Goal: Task Accomplishment & Management: Complete application form

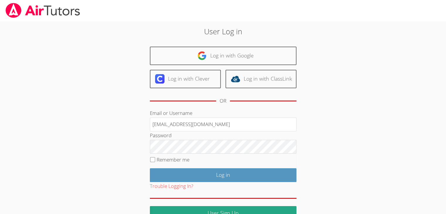
type input "info@pace-tutoring.com"
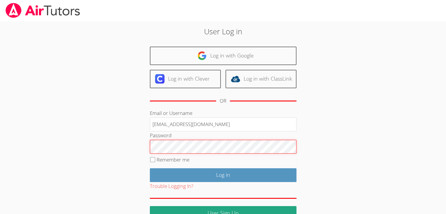
click at [150, 168] on input "Log in" at bounding box center [223, 175] width 147 height 14
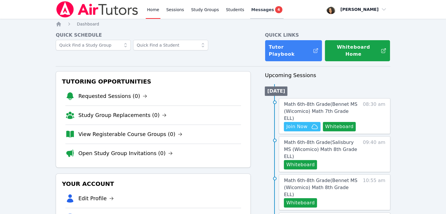
click at [260, 10] on span "Messages" at bounding box center [262, 10] width 23 height 6
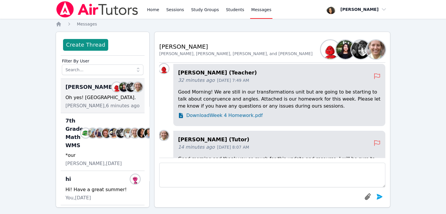
scroll to position [-128, 0]
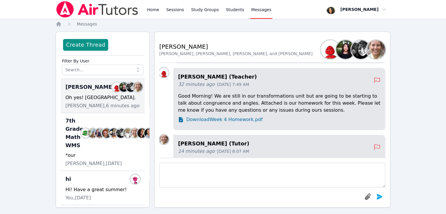
click at [241, 123] on span "Download Week 4 Homework.pdf" at bounding box center [224, 119] width 76 height 7
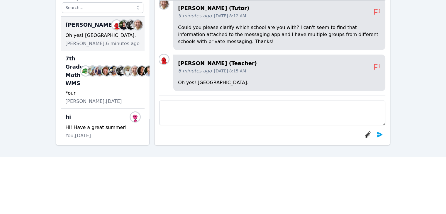
scroll to position [0, 0]
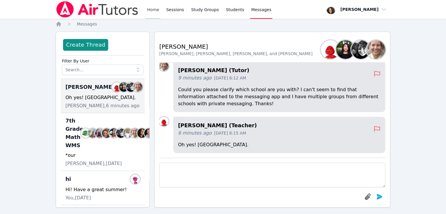
click at [155, 14] on link "Home" at bounding box center [153, 9] width 14 height 19
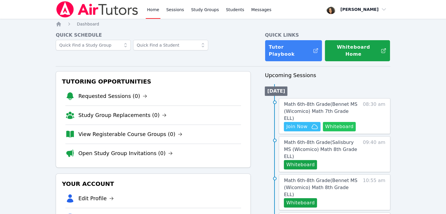
click at [337, 122] on button "Whiteboard" at bounding box center [339, 126] width 33 height 9
click at [320, 101] on span "Math 6th-8th Grade ( Bennet MS (Wicomico) Math 7th Grade ELL )" at bounding box center [320, 111] width 73 height 20
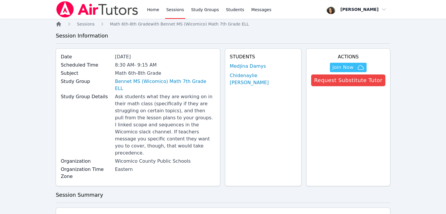
click at [59, 23] on icon "Breadcrumb" at bounding box center [58, 24] width 5 height 5
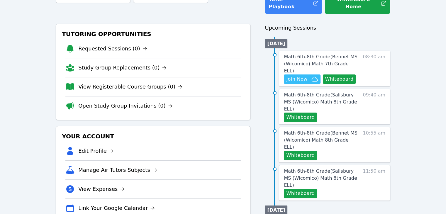
scroll to position [52, 0]
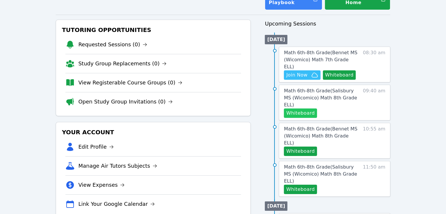
click at [306, 108] on button "Whiteboard" at bounding box center [300, 112] width 33 height 9
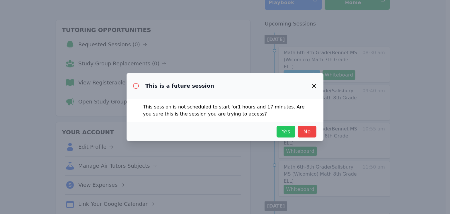
click at [285, 126] on button "Yes" at bounding box center [286, 132] width 19 height 12
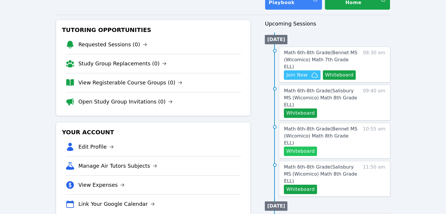
click at [298, 147] on button "Whiteboard" at bounding box center [300, 151] width 33 height 9
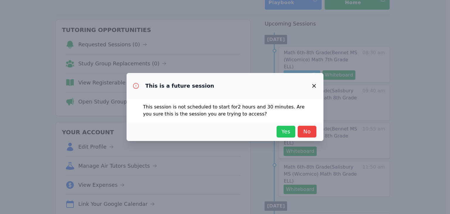
click at [282, 133] on span "Yes" at bounding box center [286, 131] width 13 height 8
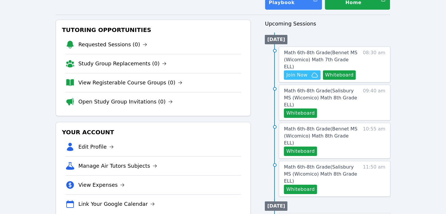
click at [36, 60] on div "Home Sessions Study Groups Students Messages Open user menu Michelle Dupin Open…" at bounding box center [223, 207] width 446 height 519
click at [341, 70] on button "Whiteboard" at bounding box center [339, 74] width 33 height 9
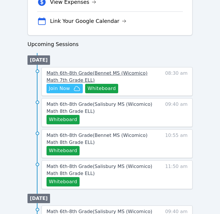
scroll to position [253, 0]
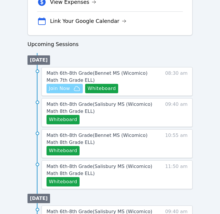
click at [72, 86] on span "Join Now" at bounding box center [65, 88] width 32 height 7
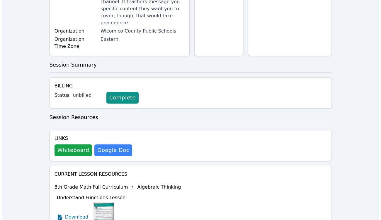
scroll to position [145, 0]
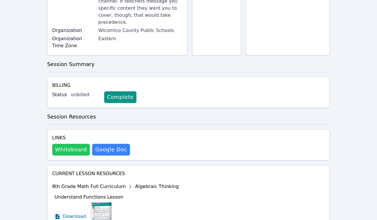
click at [70, 144] on button "Whiteboard" at bounding box center [71, 150] width 38 height 12
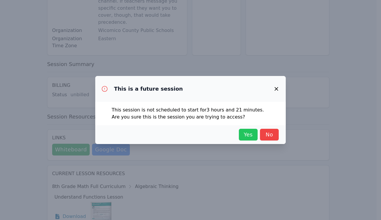
click at [246, 133] on span "Yes" at bounding box center [248, 134] width 13 height 8
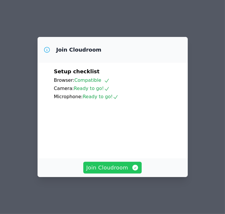
click at [103, 172] on span "Join Cloudroom" at bounding box center [112, 168] width 52 height 8
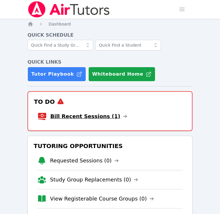
click at [61, 114] on link "Bill Recent Sessions (1)" at bounding box center [88, 116] width 77 height 8
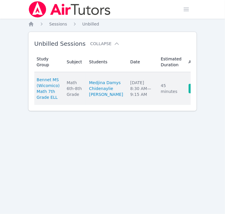
click at [188, 90] on link "Complete" at bounding box center [202, 88] width 28 height 9
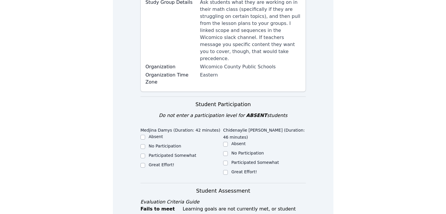
scroll to position [119, 0]
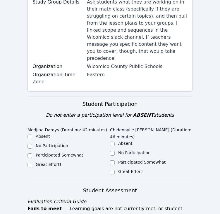
click at [47, 153] on label "Participated Somewhat" at bounding box center [59, 155] width 47 height 5
click at [32, 153] on input "Participated Somewhat" at bounding box center [30, 155] width 5 height 5
checkbox input "true"
click at [115, 150] on div "No Participation" at bounding box center [151, 153] width 83 height 7
click at [114, 151] on input "No Participation" at bounding box center [112, 153] width 5 height 5
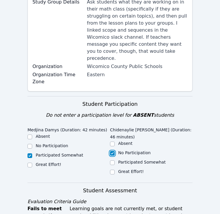
checkbox input "true"
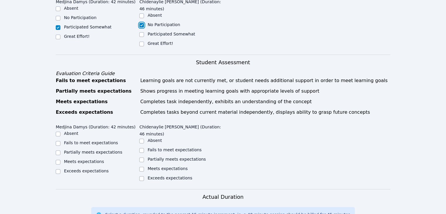
scroll to position [229, 0]
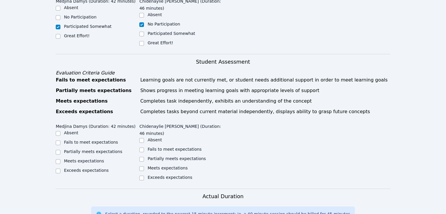
click at [169, 156] on label "Partially meets expectations" at bounding box center [176, 158] width 58 height 5
click at [144, 157] on input "Partially meets expectations" at bounding box center [141, 159] width 5 height 5
checkbox input "true"
click at [87, 149] on label "Partially meets expectations" at bounding box center [93, 151] width 58 height 5
click at [60, 150] on input "Partially meets expectations" at bounding box center [58, 152] width 5 height 5
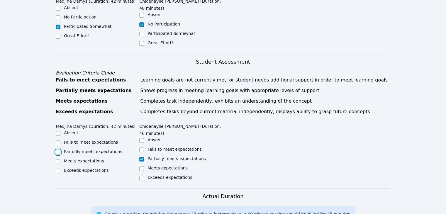
checkbox input "true"
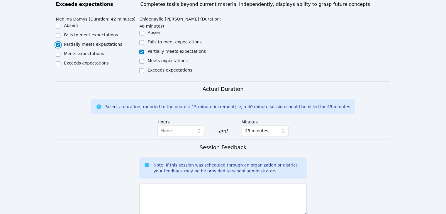
scroll to position [336, 0]
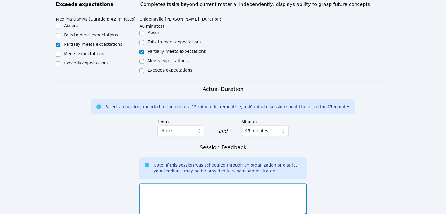
click at [196, 183] on textarea at bounding box center [222, 199] width 167 height 32
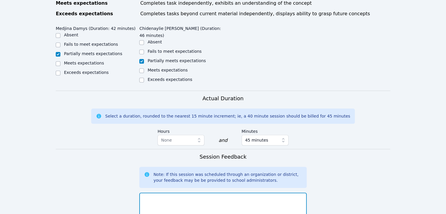
scroll to position [326, 0]
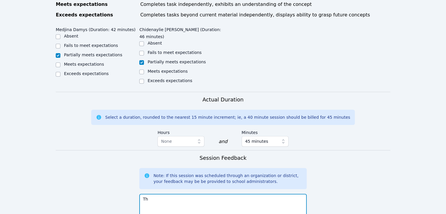
type textarea "T"
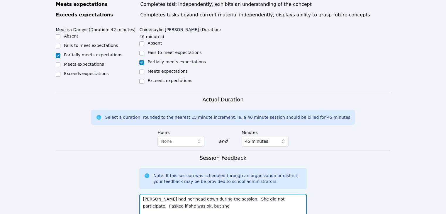
click at [220, 194] on textarea "Chidenaylie had her head down during the session. She did not participate. I as…" at bounding box center [222, 210] width 167 height 32
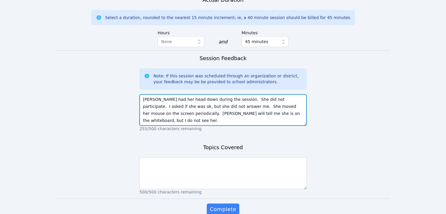
scroll to position [426, 0]
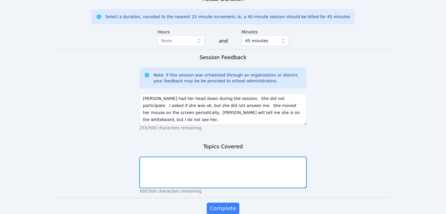
click at [220, 157] on textarea at bounding box center [222, 173] width 167 height 32
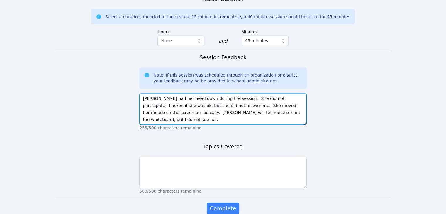
click at [220, 93] on textarea "Chidenaylie had her head down during the session. She did not participate. I as…" at bounding box center [222, 109] width 167 height 32
type textarea "Chidenaylie had her head down during the session. She did not participate. I as…"
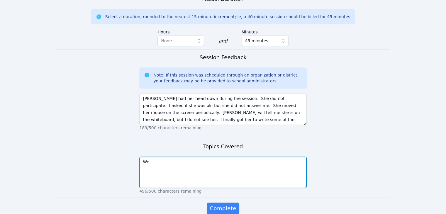
type textarea "W"
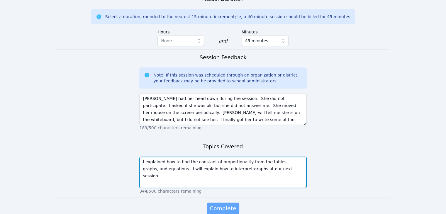
type textarea "I explained how to find the constant of proportionality from the tables, graphs…"
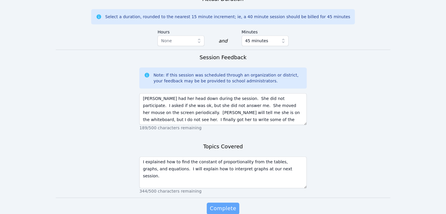
click at [220, 204] on span "Complete" at bounding box center [223, 208] width 26 height 8
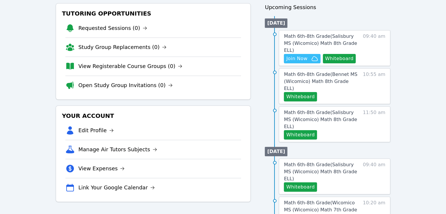
scroll to position [60, 0]
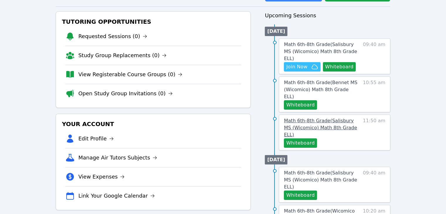
click at [317, 118] on span "Math 6th-8th Grade ( [PERSON_NAME][GEOGRAPHIC_DATA] (Wicomico) Math 8th Grade E…" at bounding box center [320, 128] width 73 height 20
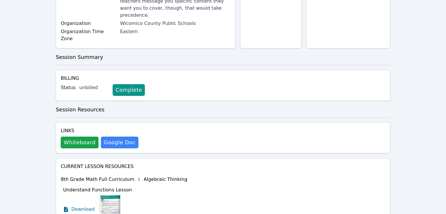
scroll to position [124, 0]
click at [80, 136] on button "Whiteboard" at bounding box center [80, 142] width 38 height 12
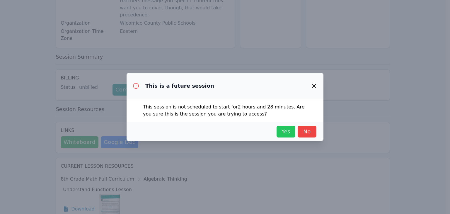
click at [288, 134] on span "Yes" at bounding box center [286, 131] width 13 height 8
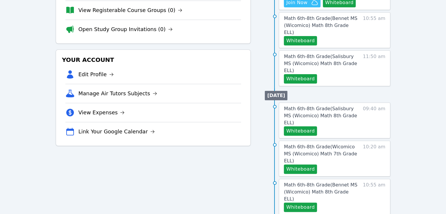
scroll to position [60, 0]
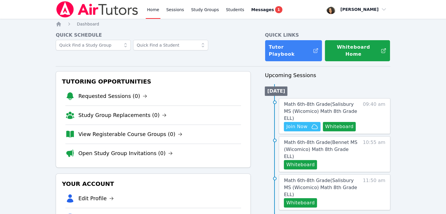
click at [344, 122] on button "Whiteboard" at bounding box center [339, 126] width 33 height 9
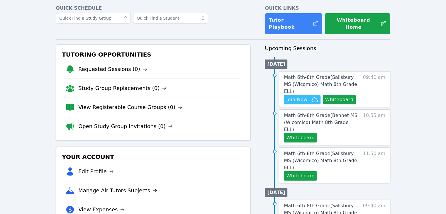
scroll to position [29, 0]
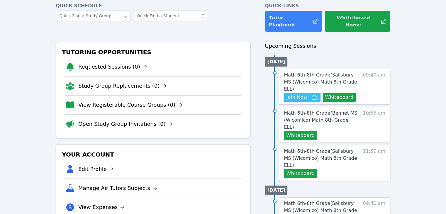
click at [316, 72] on span "Math 6th-8th Grade ( Salisbury MS (Wicomico) Math 8th Grade ELL )" at bounding box center [320, 82] width 73 height 20
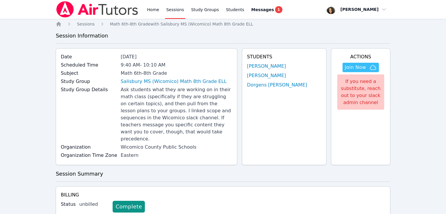
scroll to position [29, 0]
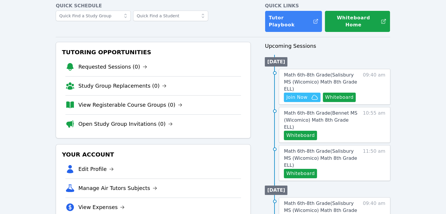
click at [305, 94] on span "Join Now" at bounding box center [296, 97] width 21 height 7
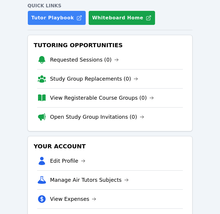
scroll to position [0, 0]
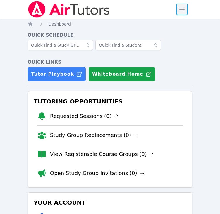
click at [184, 12] on span "button" at bounding box center [182, 9] width 13 height 13
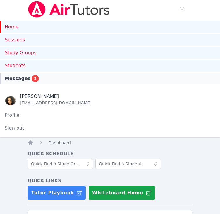
click at [103, 77] on div "Messages 2" at bounding box center [110, 78] width 211 height 7
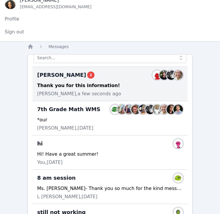
scroll to position [34, 0]
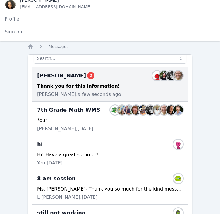
click at [87, 83] on div "Thank you for this information!" at bounding box center [110, 86] width 146 height 7
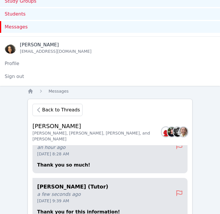
scroll to position [50, 0]
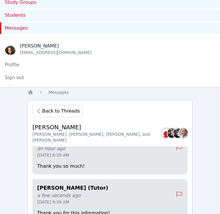
click at [45, 108] on span "Back to Threads" at bounding box center [61, 111] width 38 height 7
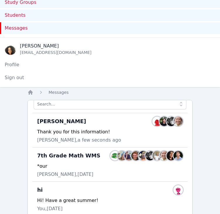
scroll to position [0, 0]
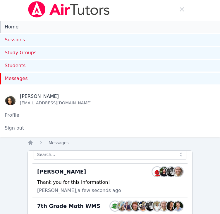
click at [13, 27] on link "Home" at bounding box center [110, 27] width 220 height 12
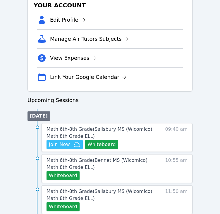
scroll to position [314, 0]
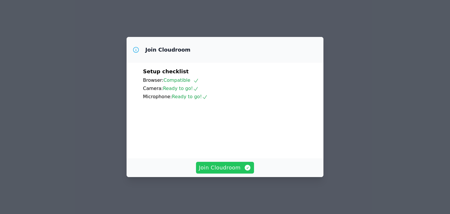
click at [229, 171] on span "Join Cloudroom" at bounding box center [225, 168] width 52 height 8
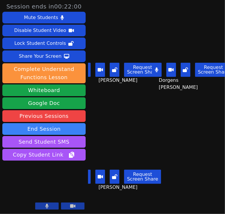
click at [171, 132] on main "[PERSON_NAME] Request Screen Share [PERSON_NAME] Dorgens [PERSON_NAME] Request …" at bounding box center [156, 107] width 137 height 214
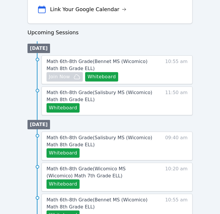
scroll to position [428, 0]
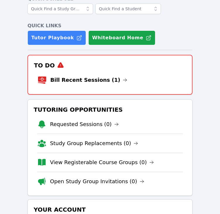
scroll to position [35, 0]
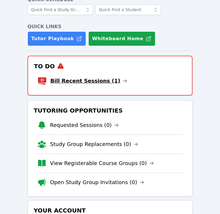
click at [75, 81] on link "Bill Recent Sessions (1)" at bounding box center [88, 81] width 77 height 8
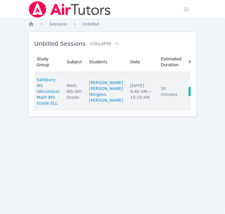
click at [188, 93] on link "Complete" at bounding box center [202, 91] width 28 height 9
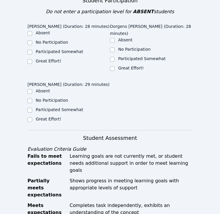
scroll to position [223, 0]
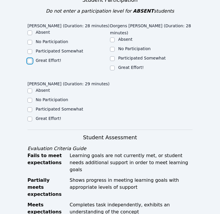
click at [28, 59] on input "Great Effort!" at bounding box center [30, 61] width 5 height 5
checkbox input "true"
click at [113, 66] on input "Great Effort!" at bounding box center [112, 68] width 5 height 5
checkbox input "true"
click at [30, 117] on input "Great Effort!" at bounding box center [30, 119] width 5 height 5
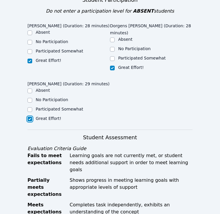
checkbox input "true"
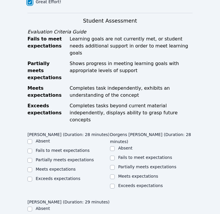
scroll to position [341, 0]
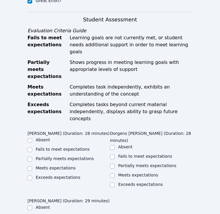
click at [47, 156] on label "Partially meets expectations" at bounding box center [65, 158] width 58 height 5
click at [32, 157] on input "Partially meets expectations" at bounding box center [30, 159] width 5 height 5
checkbox input "true"
click at [122, 163] on label "Partially meets expectations" at bounding box center [147, 165] width 58 height 5
click at [115, 164] on input "Partially meets expectations" at bounding box center [112, 166] width 5 height 5
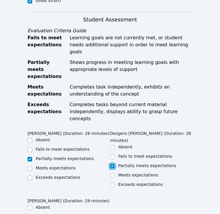
checkbox input "true"
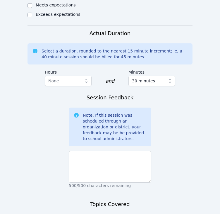
scroll to position [572, 0]
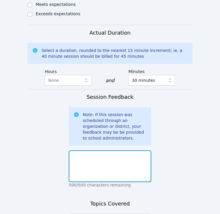
click at [130, 150] on textarea at bounding box center [110, 166] width 83 height 32
type textarea "They did a good job participating."
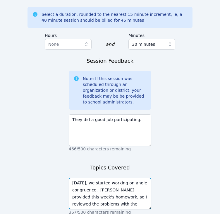
type textarea "Today, we started working on angle congruence. Ms. Bennett provided this week's…"
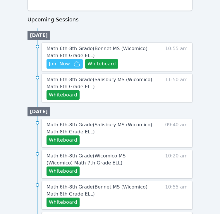
scroll to position [289, 0]
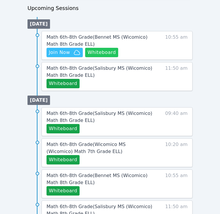
click at [100, 52] on button "Whiteboard" at bounding box center [101, 52] width 33 height 9
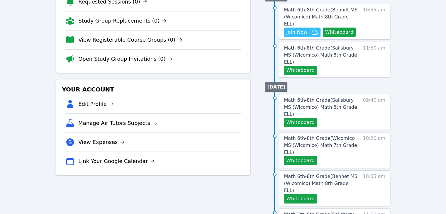
scroll to position [94, 0]
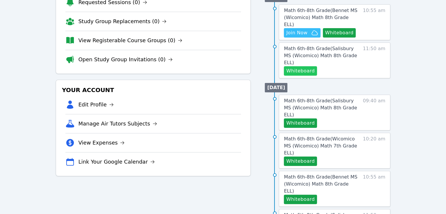
click at [225, 66] on button "Whiteboard" at bounding box center [300, 70] width 33 height 9
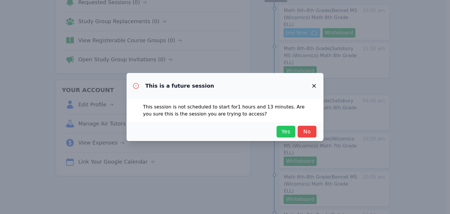
click at [225, 135] on span "Yes" at bounding box center [286, 131] width 13 height 8
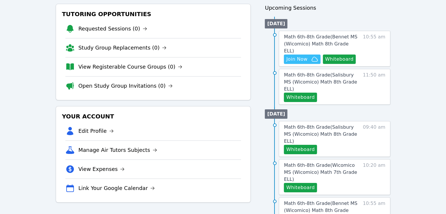
scroll to position [65, 0]
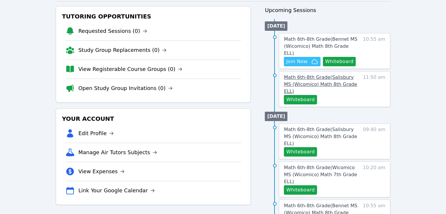
click at [225, 74] on span "Math 6th-8th Grade ( Salisbury MS (Wicomico) Math 8th Grade ELL )" at bounding box center [320, 84] width 73 height 20
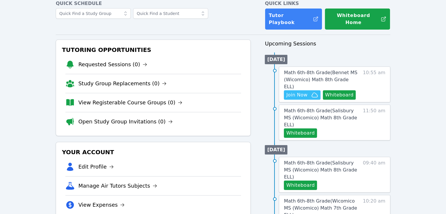
scroll to position [32, 0]
click at [225, 70] on span "Math 6th-8th Grade ( Bennet MS (Wicomico) Math 8th Grade ELL )" at bounding box center [320, 80] width 73 height 20
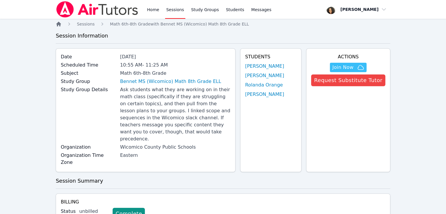
click at [59, 23] on icon "Breadcrumb" at bounding box center [58, 24] width 5 height 5
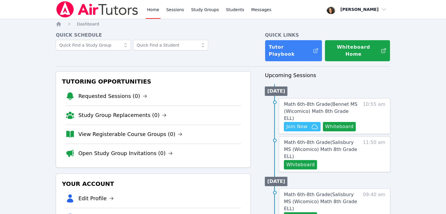
click at [225, 122] on button "Whiteboard" at bounding box center [339, 126] width 33 height 9
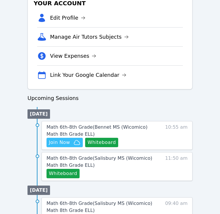
scroll to position [199, 0]
click at [67, 141] on span "Join Now" at bounding box center [59, 142] width 21 height 7
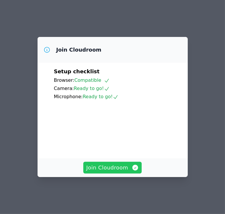
click at [115, 170] on span "Join Cloudroom" at bounding box center [112, 168] width 52 height 8
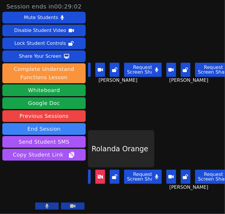
click at [101, 174] on icon at bounding box center [100, 176] width 6 height 5
click at [102, 174] on icon at bounding box center [100, 176] width 6 height 5
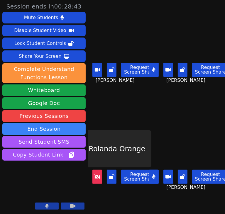
scroll to position [0, 3]
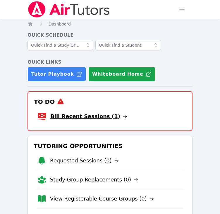
click at [60, 118] on link "Bill Recent Sessions (1)" at bounding box center [88, 116] width 77 height 8
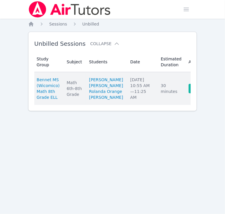
click at [188, 93] on link "Complete" at bounding box center [202, 88] width 28 height 9
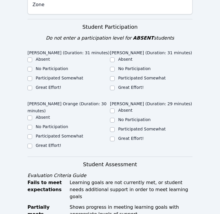
scroll to position [197, 0]
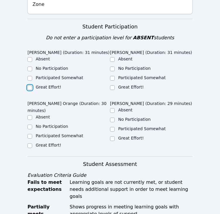
click at [30, 85] on input "Great Effort!" at bounding box center [30, 87] width 5 height 5
checkbox input "true"
click at [114, 85] on input "Great Effort!" at bounding box center [112, 87] width 5 height 5
checkbox input "true"
click at [30, 143] on input "Great Effort!" at bounding box center [30, 145] width 5 height 5
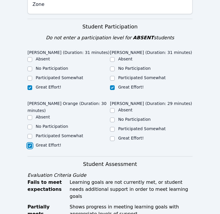
checkbox input "true"
click at [114, 136] on input "Great Effort!" at bounding box center [112, 138] width 5 height 5
checkbox input "true"
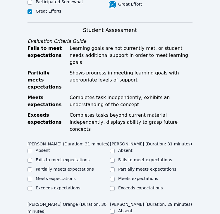
scroll to position [332, 0]
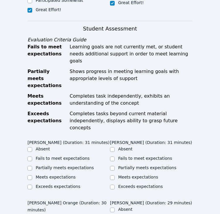
click at [40, 165] on label "Partially meets expectations" at bounding box center [65, 167] width 58 height 5
click at [32, 166] on input "Partially meets expectations" at bounding box center [30, 168] width 5 height 5
checkbox input "true"
click at [47, 175] on label "Meets expectations" at bounding box center [56, 177] width 40 height 5
click at [32, 175] on input "Meets expectations" at bounding box center [30, 177] width 5 height 5
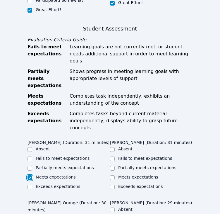
checkbox input "true"
checkbox input "false"
click at [124, 175] on label "Meets expectations" at bounding box center [138, 177] width 40 height 5
click at [115, 175] on input "Meets expectations" at bounding box center [112, 177] width 5 height 5
checkbox input "true"
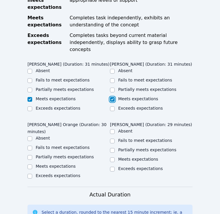
scroll to position [417, 0]
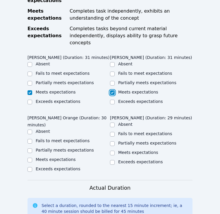
click at [53, 148] on label "Partially meets expectations" at bounding box center [65, 150] width 58 height 5
click at [32, 148] on input "Partially meets expectations" at bounding box center [30, 150] width 5 height 5
checkbox input "true"
click at [122, 141] on label "Partially meets expectations" at bounding box center [147, 143] width 58 height 5
click at [115, 141] on input "Partially meets expectations" at bounding box center [112, 143] width 5 height 5
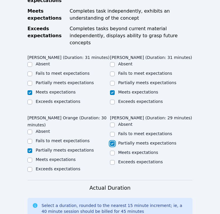
checkbox input "true"
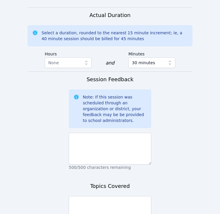
scroll to position [602, 0]
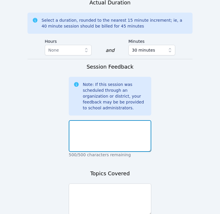
click at [123, 120] on textarea at bounding box center [110, 136] width 83 height 32
type textarea "They all did a good job participating."
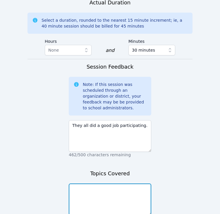
click at [129, 183] on textarea at bounding box center [110, 199] width 83 height 32
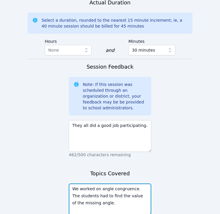
type textarea "We worked on angle congruence. The students had to find the value of the missin…"
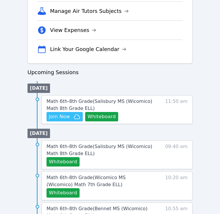
scroll to position [226, 0]
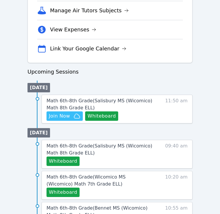
click at [205, 157] on div "Home Sessions Study Groups Students Messages Open user menu [PERSON_NAME] Open …" at bounding box center [110, 109] width 220 height 671
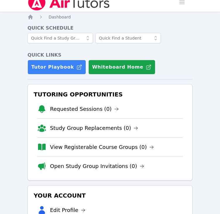
scroll to position [0, 0]
